Goal: Information Seeking & Learning: Learn about a topic

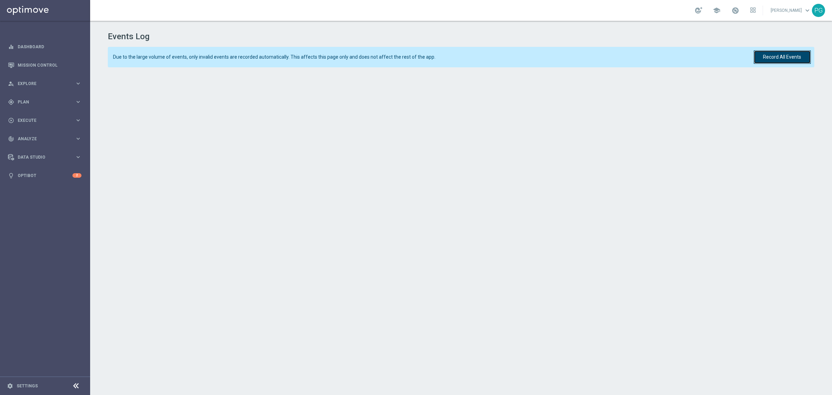
click at [776, 57] on button "Record All Events" at bounding box center [782, 57] width 57 height 14
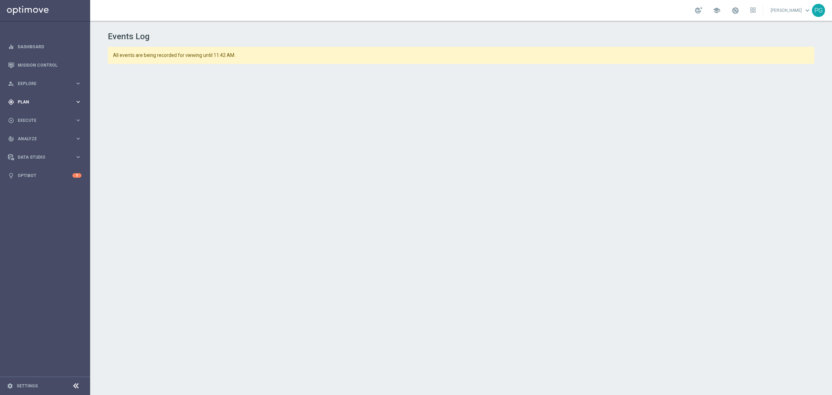
click at [80, 103] on icon "keyboard_arrow_right" at bounding box center [78, 101] width 7 height 7
click at [73, 82] on span "Explore" at bounding box center [46, 83] width 57 height 4
click at [45, 96] on link "Customer Explorer" at bounding box center [45, 98] width 54 height 6
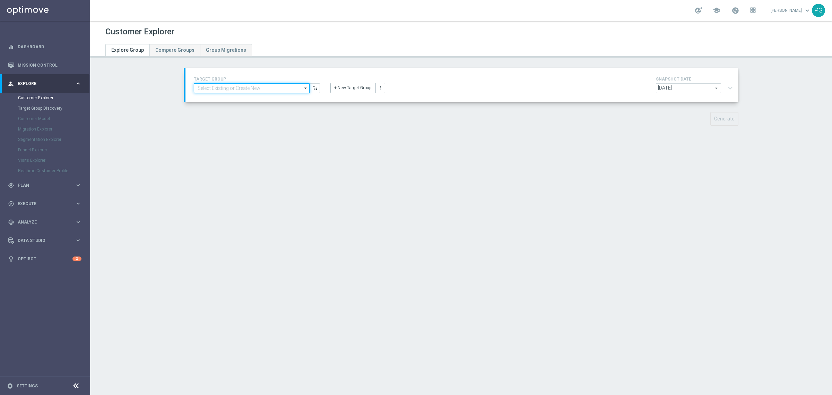
click at [227, 88] on input at bounding box center [252, 88] width 116 height 10
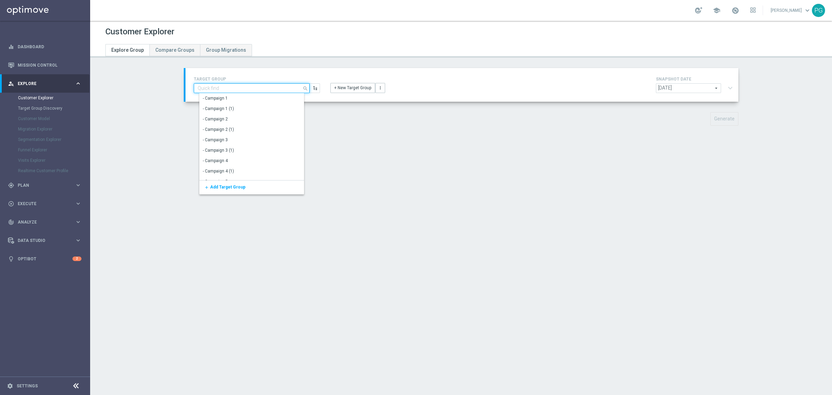
click at [235, 88] on input at bounding box center [252, 88] width 116 height 10
type input "potent"
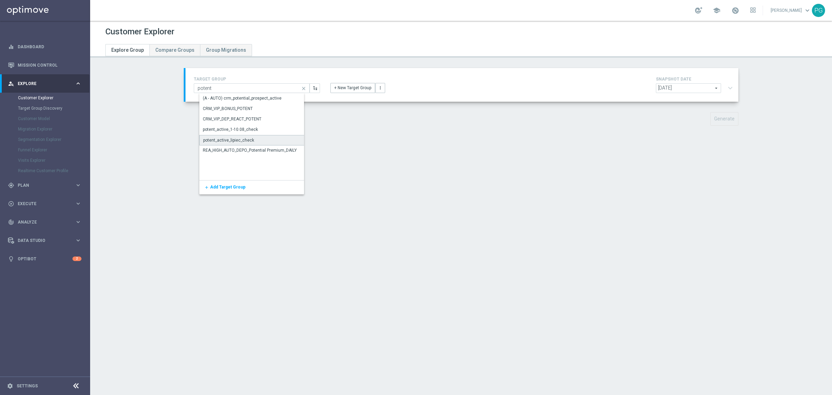
click at [264, 141] on div "potent_active_lipiec_check" at bounding box center [257, 140] width 116 height 10
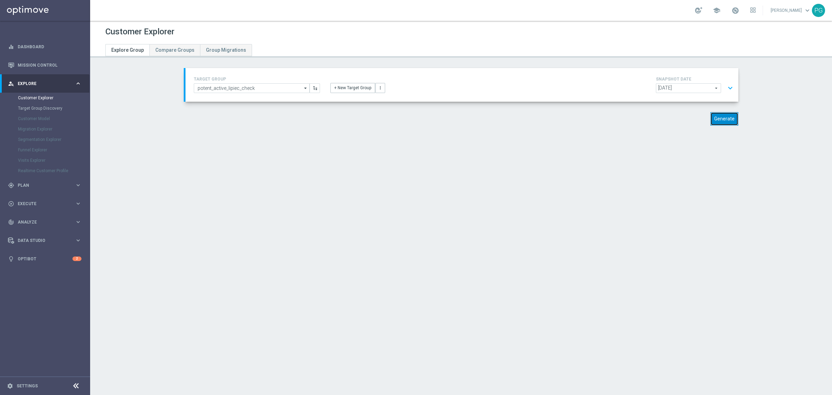
click at [727, 118] on button "Generate" at bounding box center [725, 119] width 28 height 14
click at [270, 89] on input "potent_active_lipiec_check" at bounding box center [252, 88] width 116 height 10
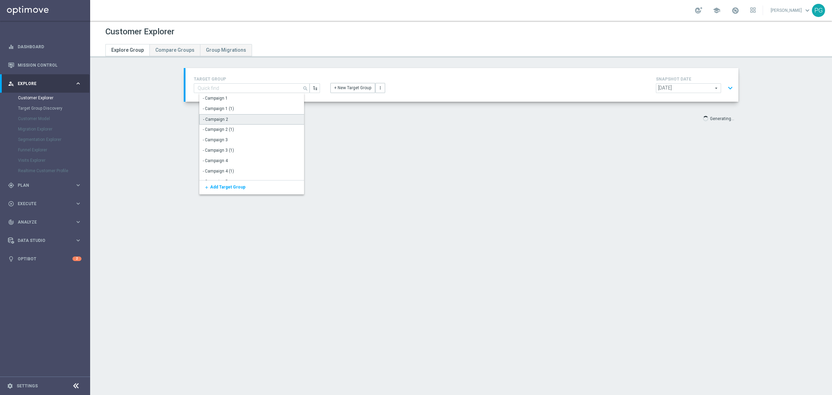
click at [259, 117] on div "- Campaign 2" at bounding box center [254, 119] width 110 height 10
type input "- Campaign 2"
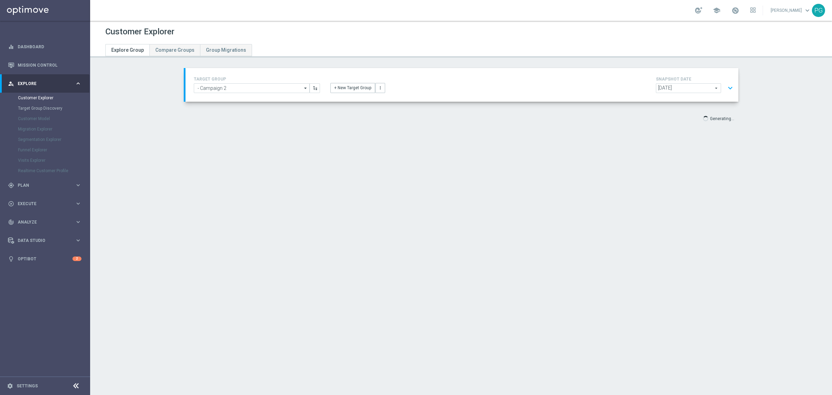
click at [244, 80] on h4 "TARGET GROUP" at bounding box center [257, 79] width 126 height 5
click at [242, 85] on input "- Campaign 2" at bounding box center [252, 88] width 116 height 10
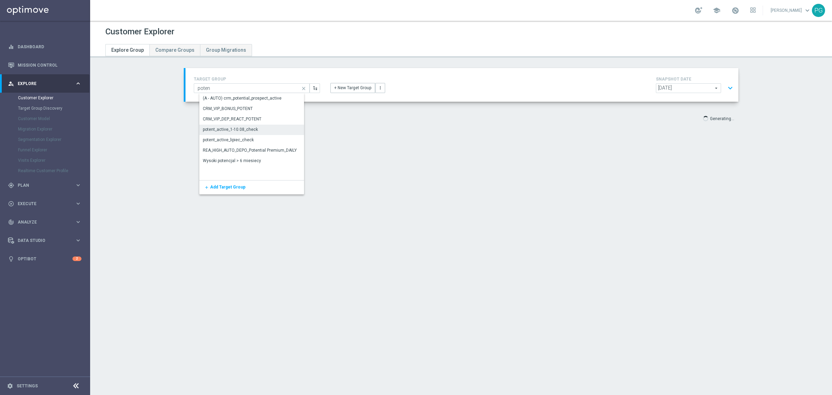
click at [261, 129] on div "potent_active_1-10.08_check" at bounding box center [257, 129] width 116 height 10
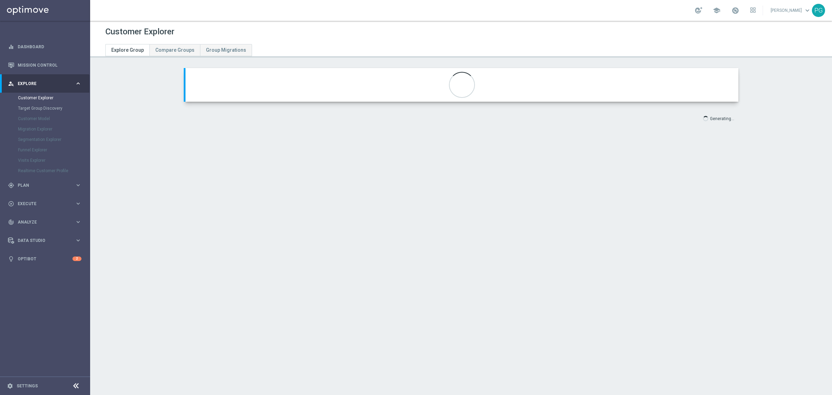
type input "potent_active_1-10.08_check"
type input "2025 Grotel"
click at [731, 89] on button "expand_more" at bounding box center [730, 87] width 10 height 13
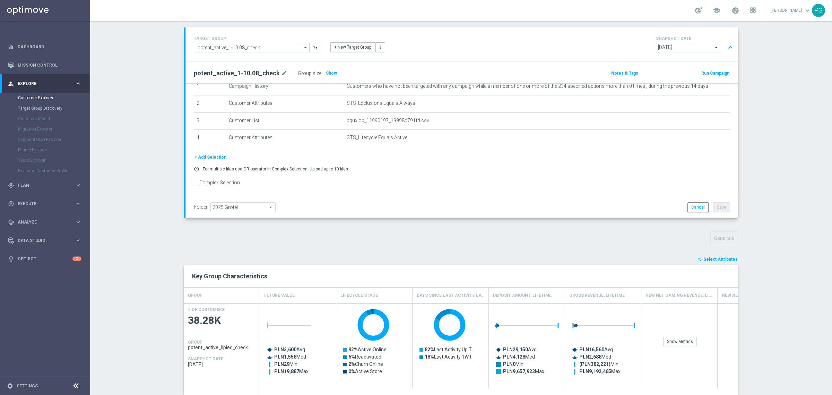
scroll to position [42, 0]
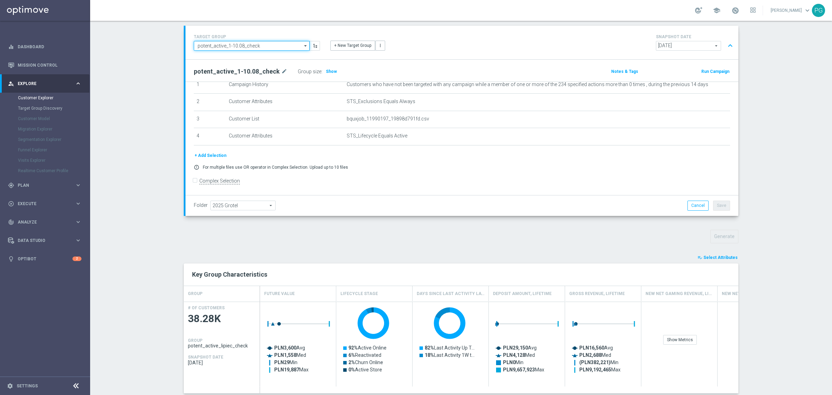
click at [284, 45] on input "potent_active_1-10.08_check" at bounding box center [252, 46] width 116 height 10
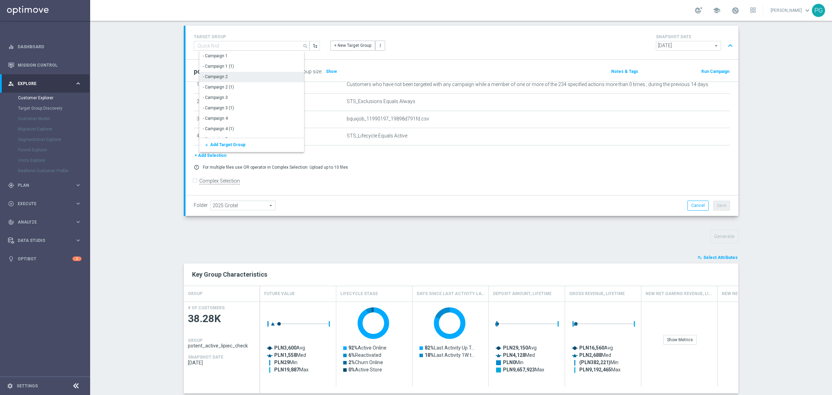
click at [248, 82] on div "- Campaign 2 (1)" at bounding box center [254, 87] width 110 height 10
type input "- Campaign 2 (1)"
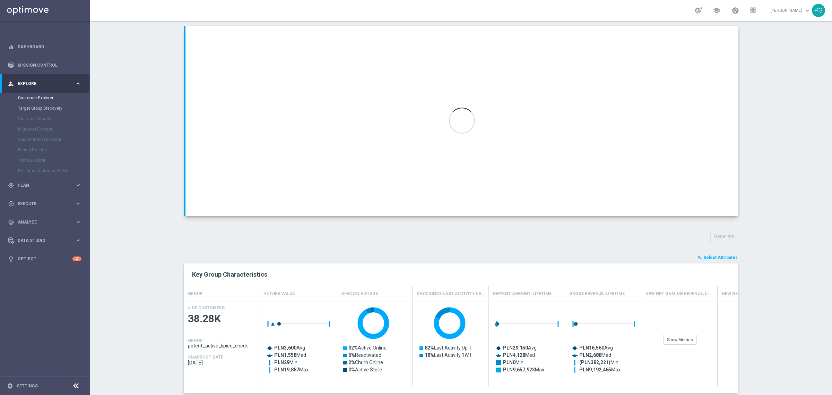
scroll to position [19, 0]
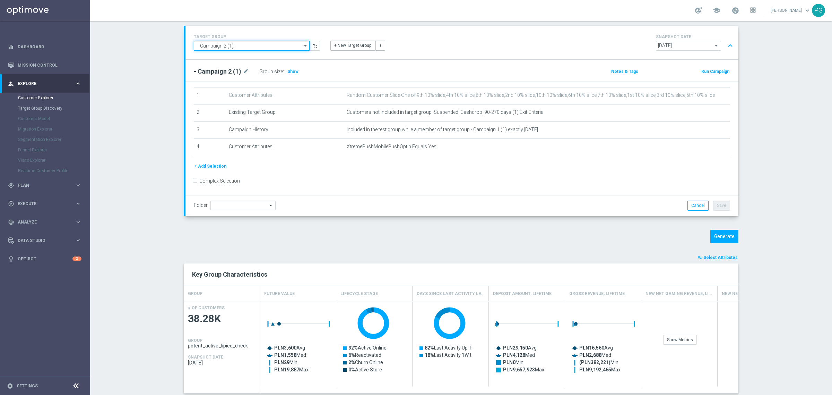
click at [259, 42] on input "- Campaign 2 (1)" at bounding box center [252, 46] width 116 height 10
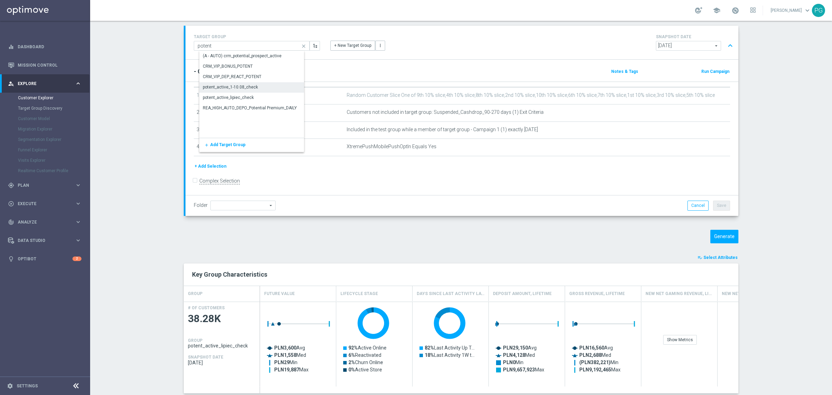
click at [235, 82] on div "potent_active_1-10.08_check" at bounding box center [257, 87] width 116 height 10
type input "potent_active_1-10.08_check"
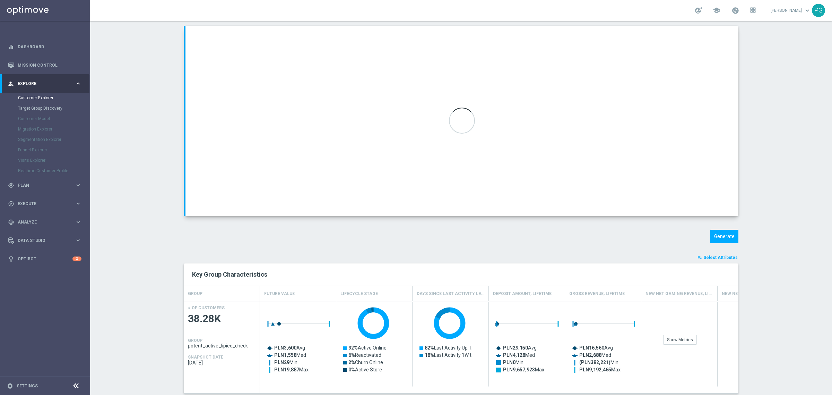
type input "2025 Grotel"
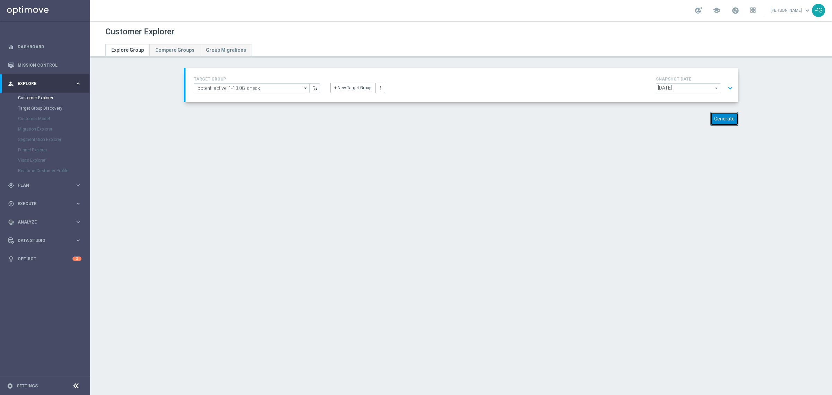
click at [713, 116] on button "Generate" at bounding box center [725, 119] width 28 height 14
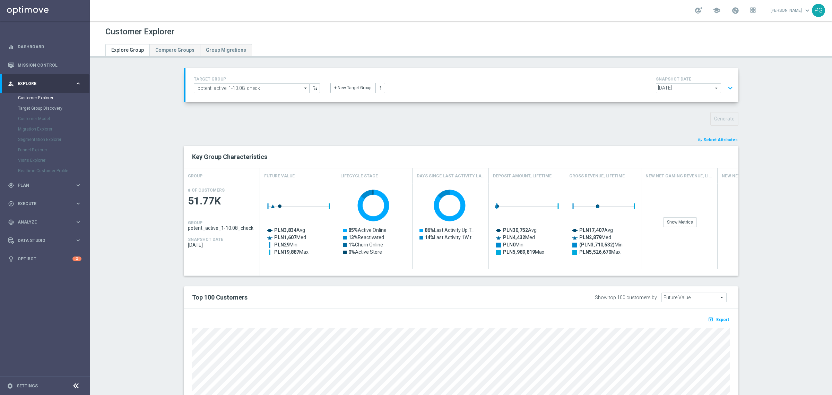
click at [714, 140] on span "Select Attributes" at bounding box center [721, 139] width 34 height 5
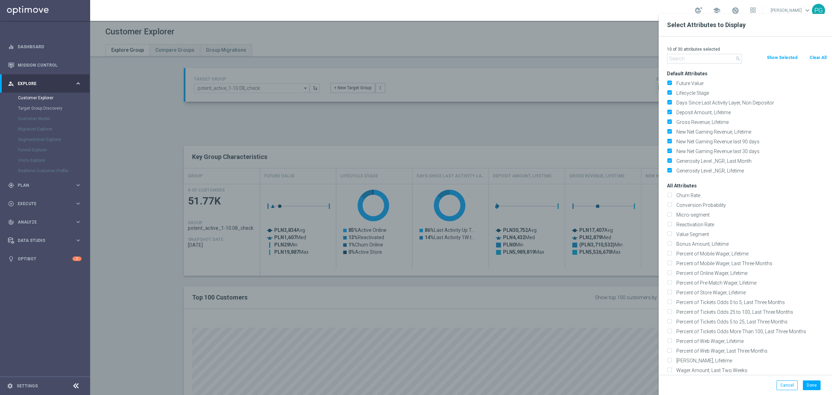
click at [811, 54] on button "Clear All" at bounding box center [818, 58] width 18 height 8
checkbox input "false"
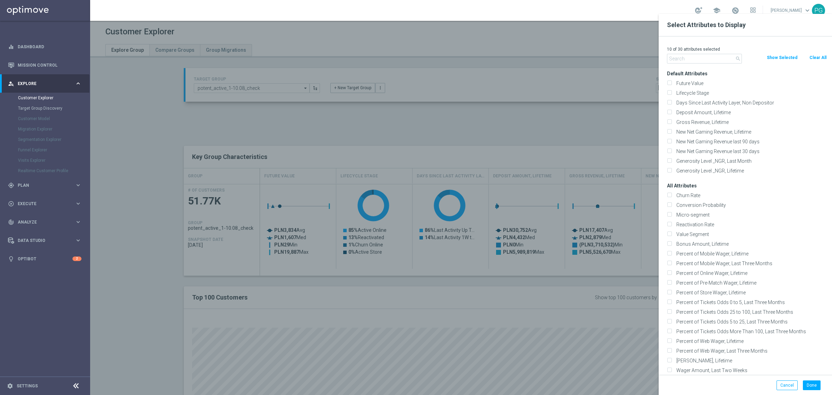
checkbox input "false"
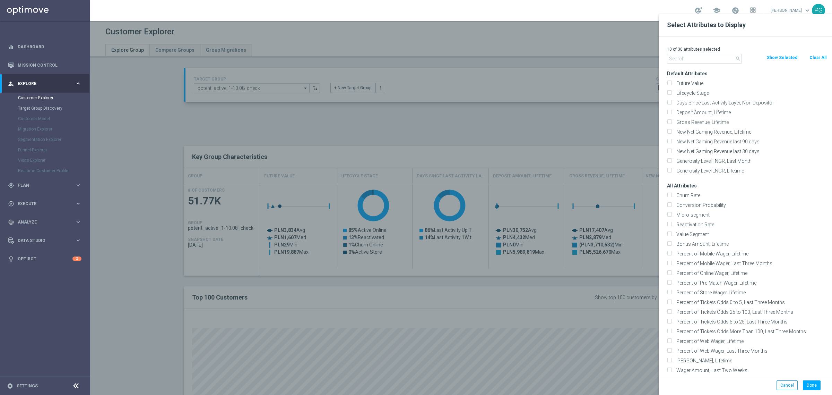
checkbox input "false"
click at [682, 60] on input "text" at bounding box center [704, 59] width 75 height 10
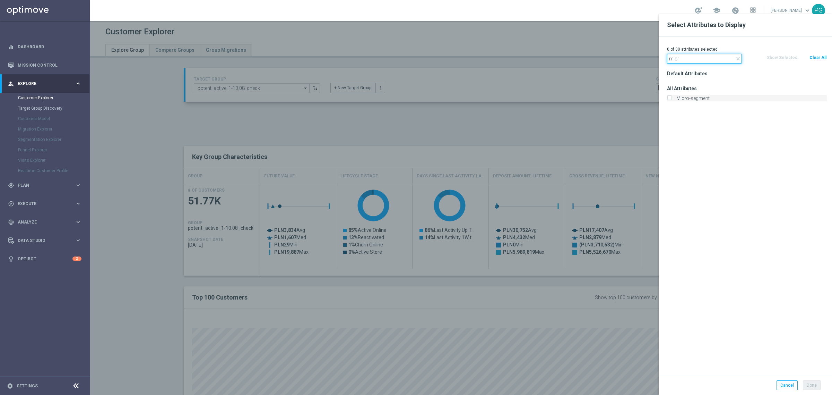
type input "micr"
click at [692, 97] on label "Micro-segment" at bounding box center [750, 98] width 153 height 6
click at [672, 97] on input "Micro-segment" at bounding box center [669, 99] width 5 height 5
checkbox input "true"
click at [815, 385] on button "Done" at bounding box center [812, 385] width 18 height 10
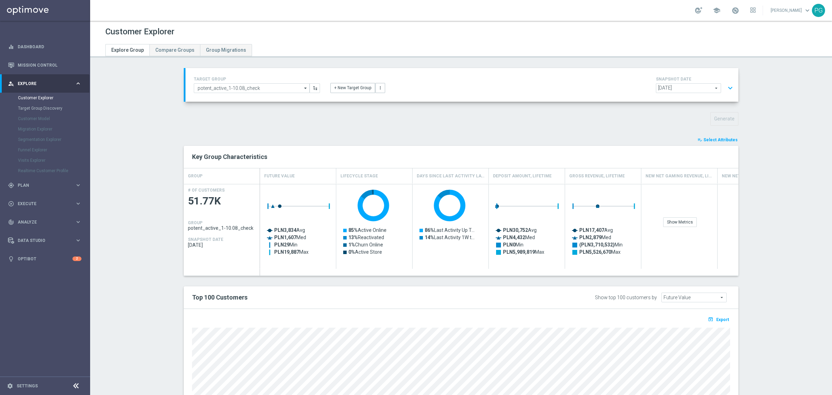
type input "Search"
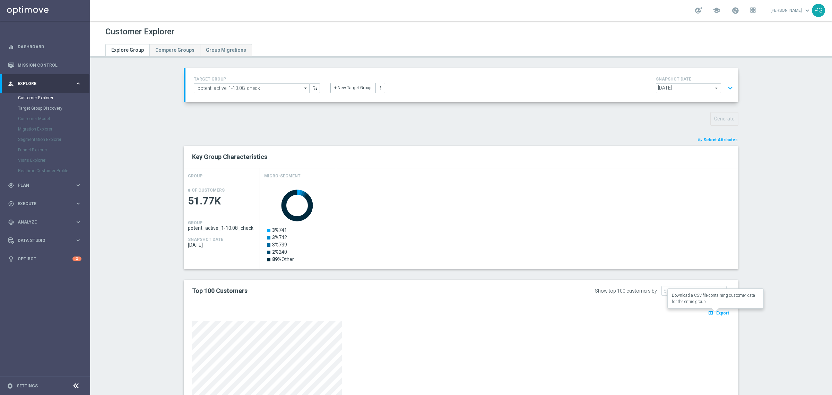
click at [718, 315] on span "Export" at bounding box center [722, 312] width 13 height 5
click at [299, 89] on input "potent_active_1-10.08_check" at bounding box center [252, 88] width 116 height 10
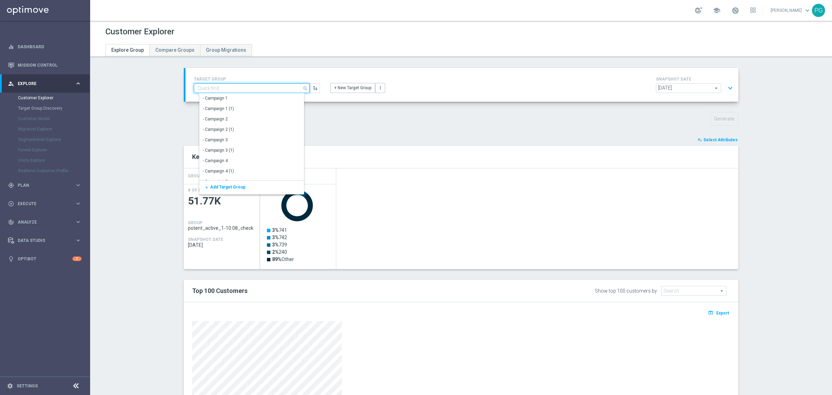
click at [275, 84] on input at bounding box center [252, 88] width 116 height 10
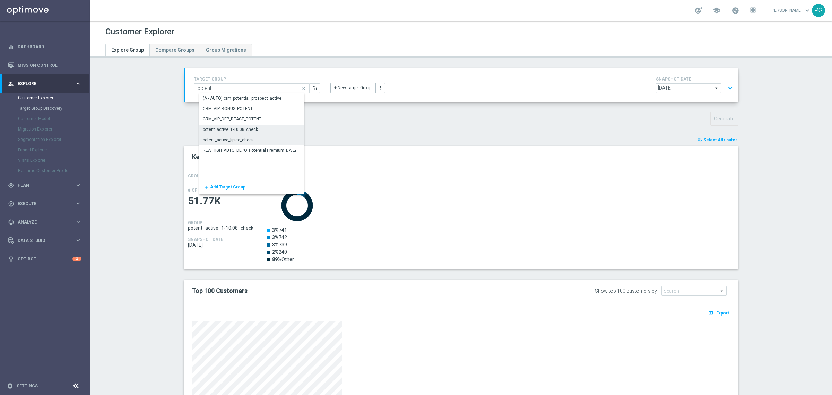
click at [247, 140] on div "potent_active_lipiec_check" at bounding box center [228, 140] width 51 height 6
type input "potent_active_lipiec_check"
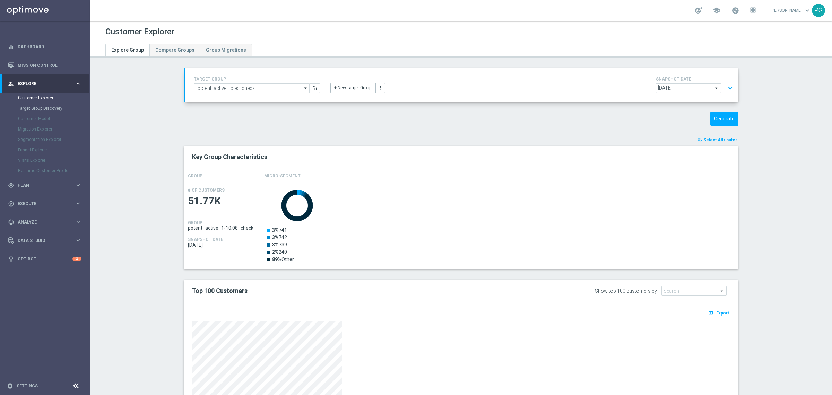
click at [726, 89] on button "expand_more" at bounding box center [730, 87] width 10 height 13
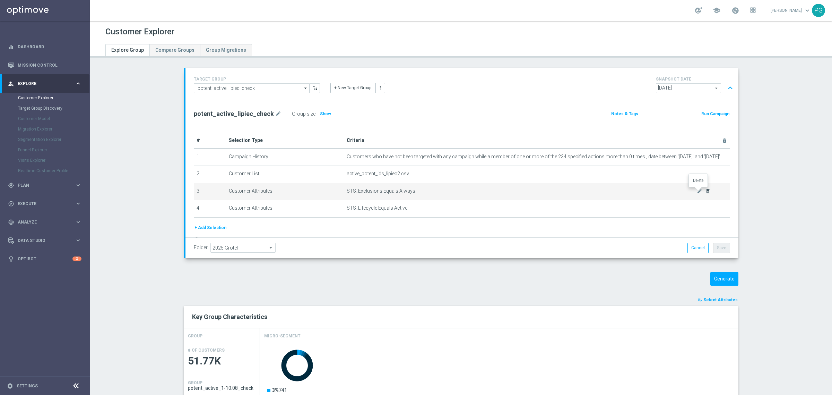
click at [705, 190] on icon "delete_forever" at bounding box center [708, 191] width 6 height 6
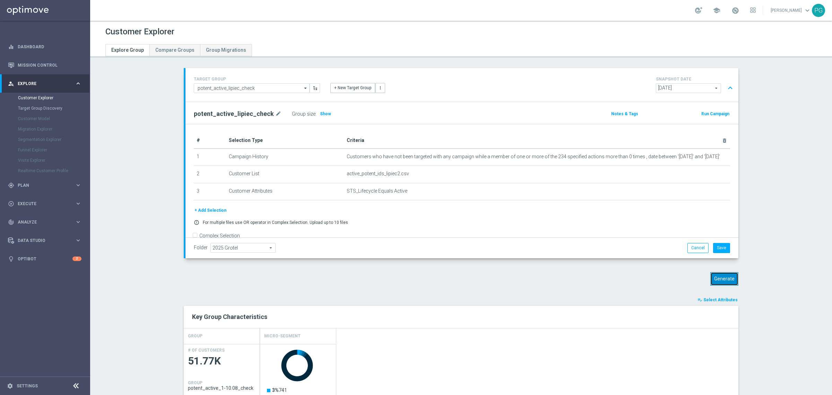
click at [719, 280] on button "Generate" at bounding box center [725, 279] width 28 height 14
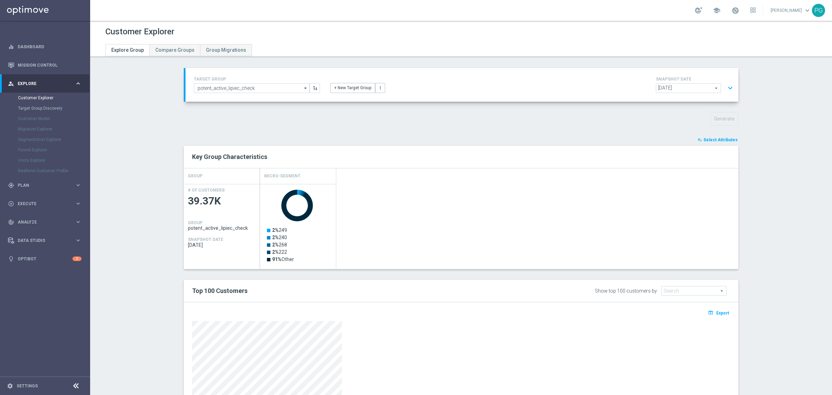
scroll to position [0, 0]
click at [713, 139] on span "Select Attributes" at bounding box center [721, 139] width 34 height 5
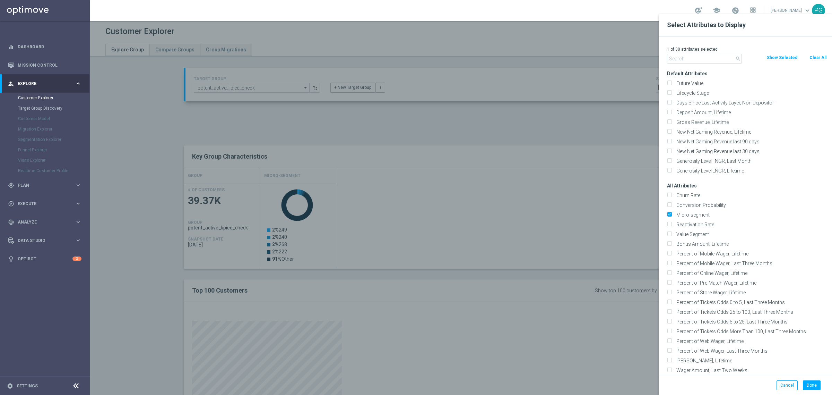
click at [705, 62] on input "text" at bounding box center [704, 59] width 75 height 10
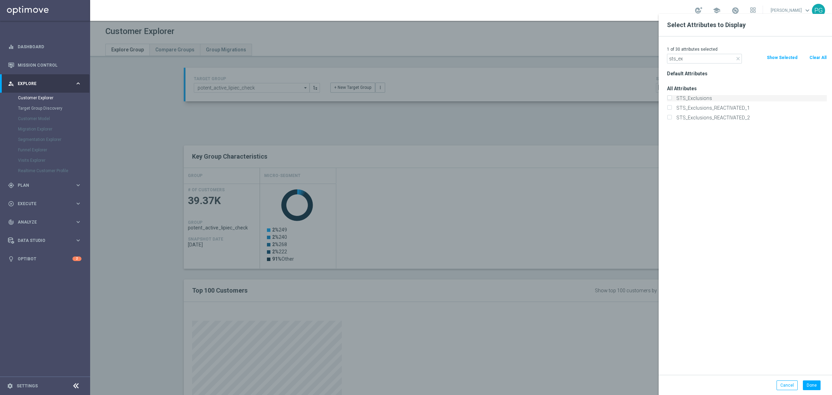
type input "sts_ex"
click at [688, 101] on label "STS_Exclusions" at bounding box center [750, 98] width 153 height 6
click at [672, 101] on input "STS_Exclusions" at bounding box center [669, 99] width 5 height 5
checkbox input "true"
click at [814, 386] on button "Done" at bounding box center [812, 385] width 18 height 10
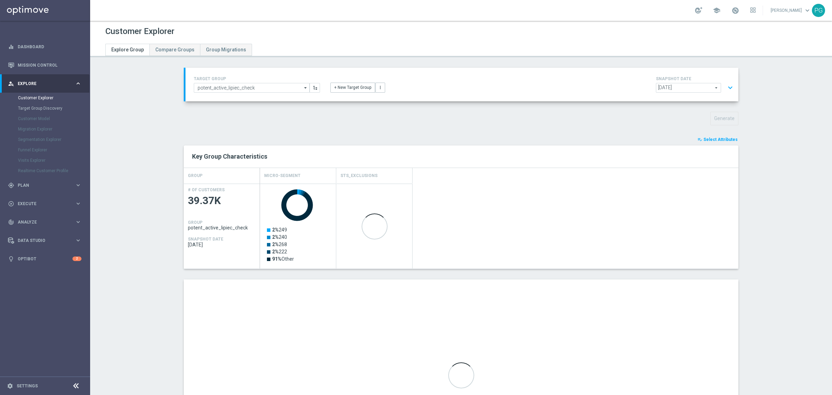
click at [717, 137] on span "Select Attributes" at bounding box center [721, 139] width 34 height 5
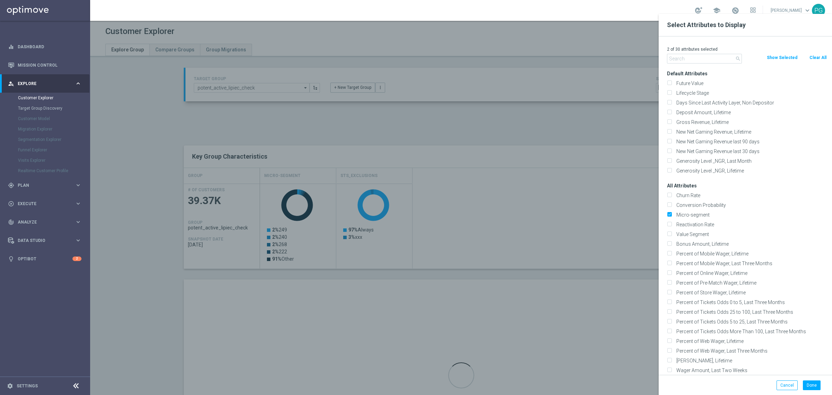
click at [713, 56] on input "text" at bounding box center [704, 59] width 75 height 10
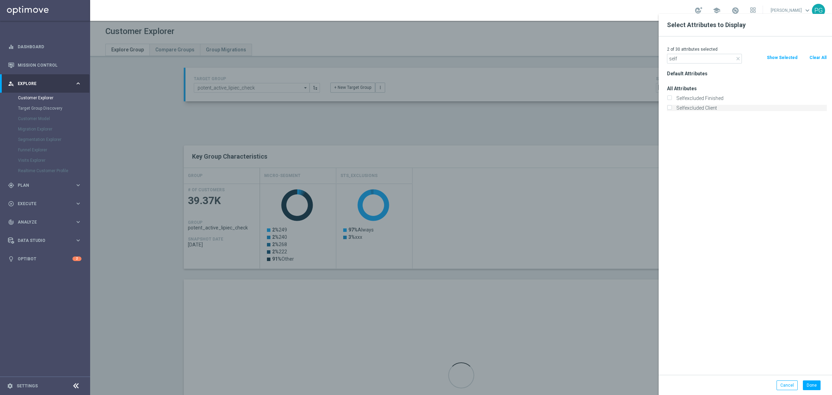
type input "self"
click at [696, 110] on label "Selfexcluded Client" at bounding box center [750, 108] width 153 height 6
click at [672, 110] on input "Selfexcluded Client" at bounding box center [669, 108] width 5 height 5
checkbox input "true"
click at [699, 63] on input "self" at bounding box center [704, 59] width 75 height 10
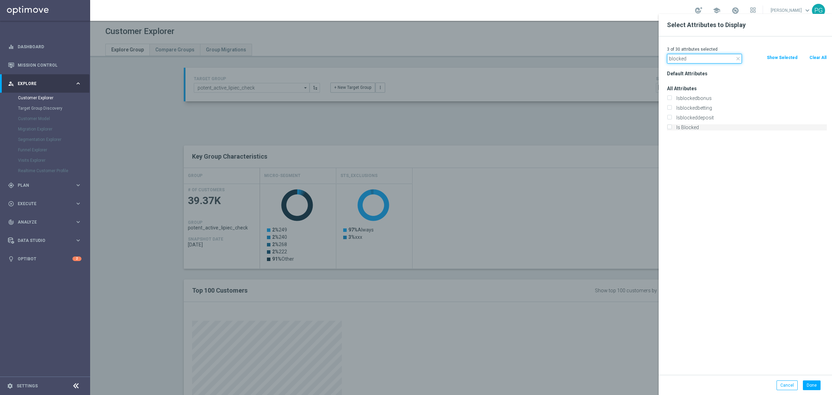
type input "blocked"
click at [694, 130] on label "Is Blocked" at bounding box center [750, 127] width 153 height 6
click at [672, 130] on input "Is Blocked" at bounding box center [669, 128] width 5 height 5
checkbox input "true"
click at [711, 56] on input "blocked" at bounding box center [704, 59] width 75 height 10
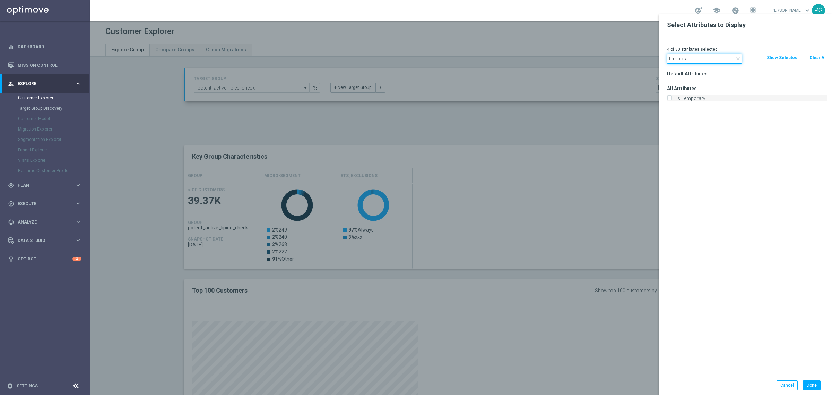
type input "tempora"
click at [696, 96] on label "Is Temporary" at bounding box center [750, 98] width 153 height 6
click at [672, 97] on input "Is Temporary" at bounding box center [669, 99] width 5 height 5
checkbox input "true"
click at [696, 63] on input "tempora" at bounding box center [704, 59] width 75 height 10
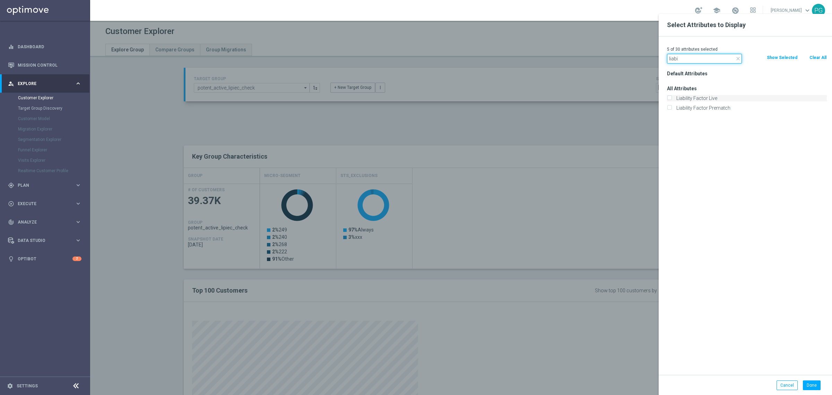
type input "liabi"
click at [696, 97] on label "Liability Factor Live" at bounding box center [750, 98] width 153 height 6
click at [672, 97] on input "Liability Factor Live" at bounding box center [669, 99] width 5 height 5
checkbox input "true"
click at [696, 104] on div "Liability Factor Prematch" at bounding box center [747, 108] width 170 height 10
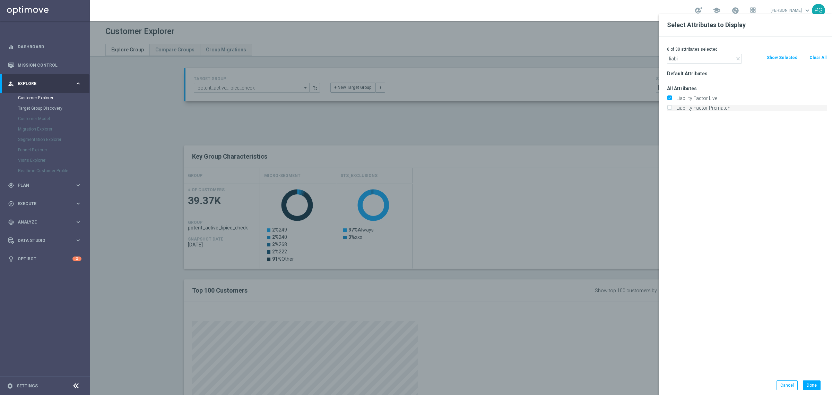
click at [696, 108] on label "Liability Factor Prematch" at bounding box center [750, 108] width 153 height 6
click at [672, 108] on input "Liability Factor Prematch" at bounding box center [669, 108] width 5 height 5
checkbox input "true"
click at [808, 379] on div "Done Cancel" at bounding box center [745, 385] width 173 height 20
click at [812, 385] on button "Done" at bounding box center [812, 385] width 18 height 10
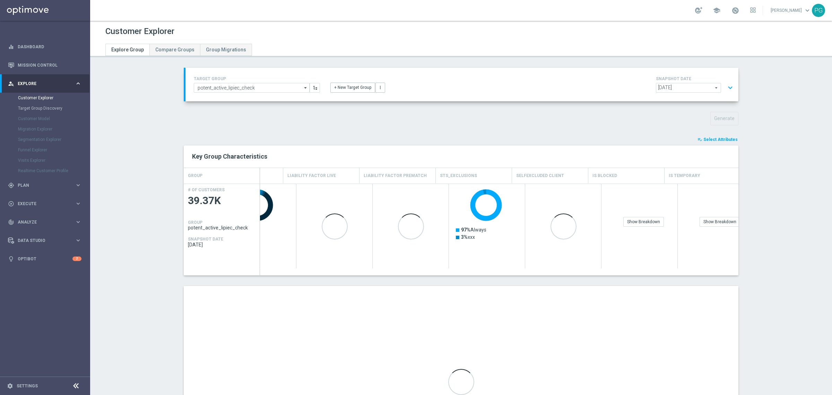
scroll to position [0, 55]
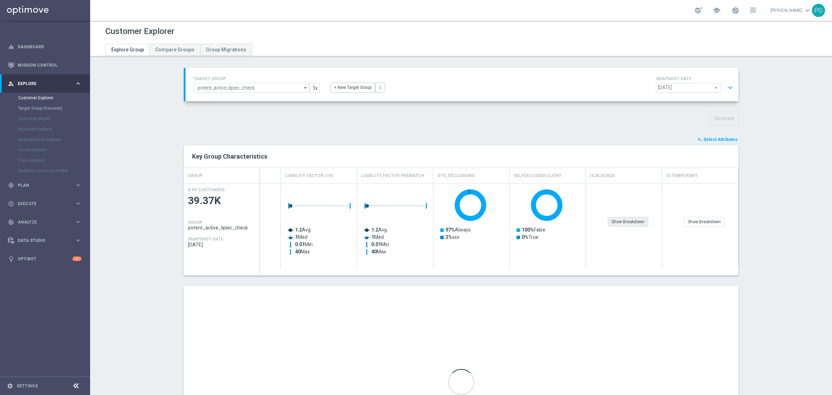
click at [633, 222] on div "Show Breakdown" at bounding box center [628, 222] width 41 height 10
click at [690, 222] on div "Show Breakdown" at bounding box center [704, 222] width 41 height 10
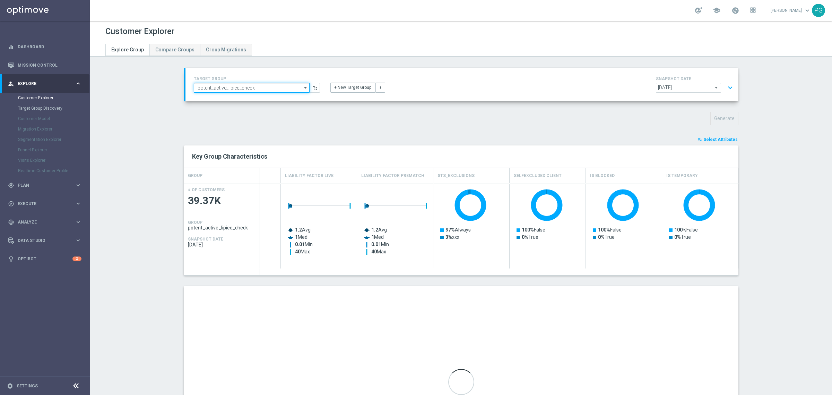
click at [286, 86] on input "potent_active_lipiec_check" at bounding box center [252, 88] width 116 height 10
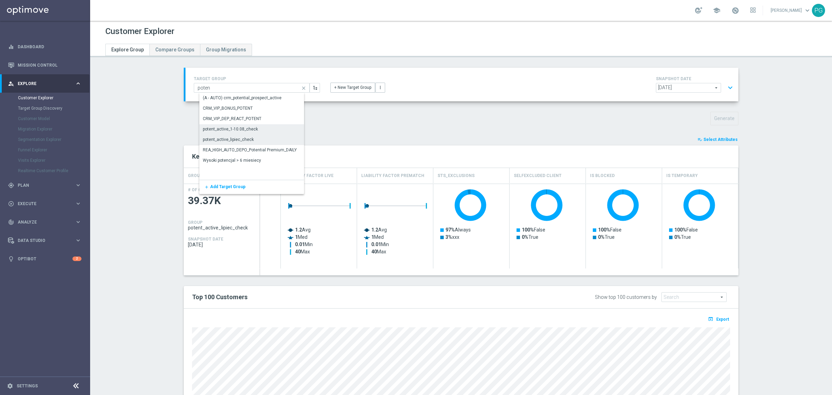
click at [249, 127] on div "potent_active_1-10.08_check" at bounding box center [230, 129] width 55 height 6
type input "potent_active_1-10.08_check"
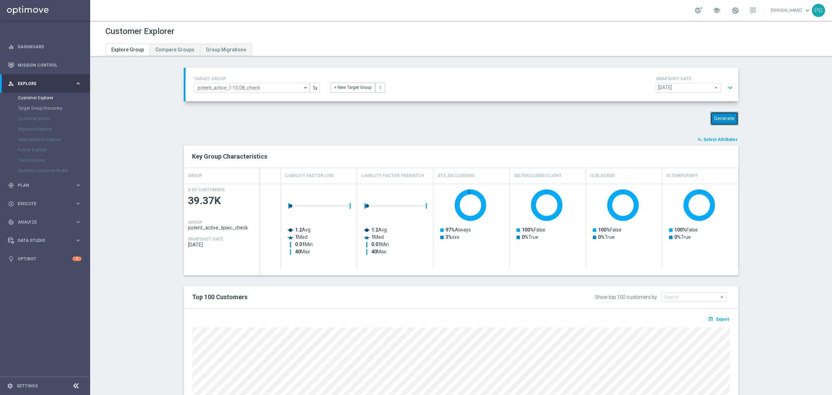
click at [711, 117] on button "Generate" at bounding box center [725, 119] width 28 height 14
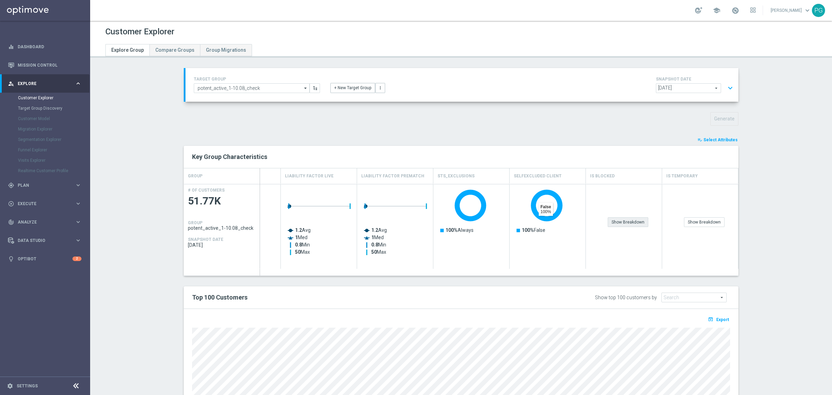
click at [629, 222] on div "Show Breakdown" at bounding box center [628, 222] width 41 height 10
click at [705, 221] on div "Show Breakdown" at bounding box center [704, 222] width 41 height 10
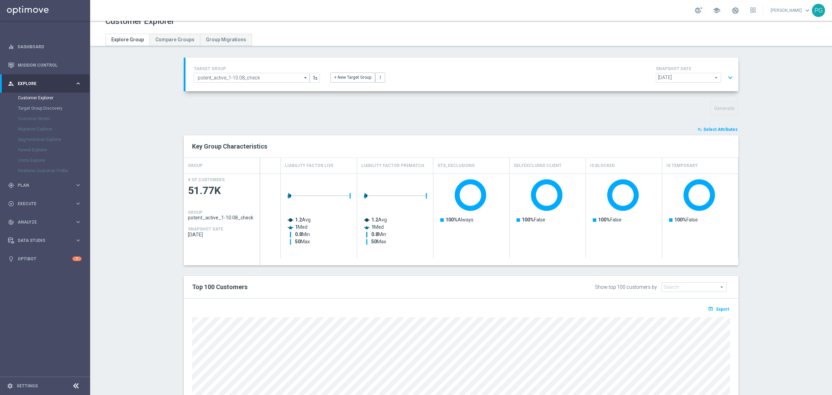
scroll to position [101, 0]
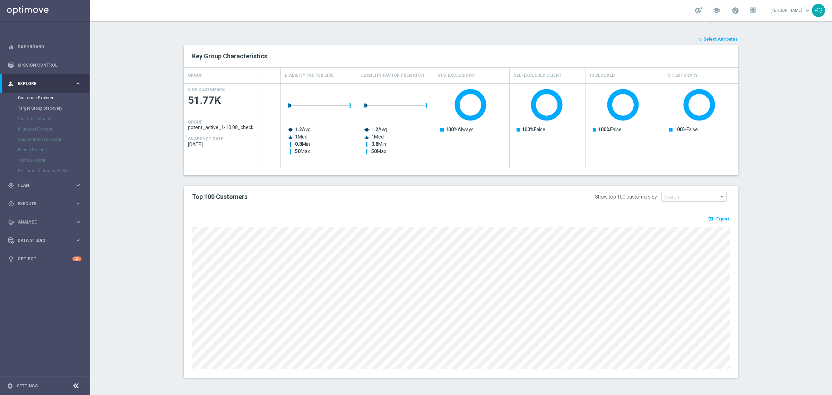
click at [109, 72] on section "TARGET GROUP potent_active_1-10.08_check potent_active_1-10.08_check arrow_drop…" at bounding box center [461, 177] width 742 height 420
click at [21, 330] on sidenavbar "equalizer Dashboard Mission Control" at bounding box center [45, 197] width 90 height 395
click at [44, 73] on link "Mission Control" at bounding box center [50, 65] width 64 height 18
